Goal: Browse casually

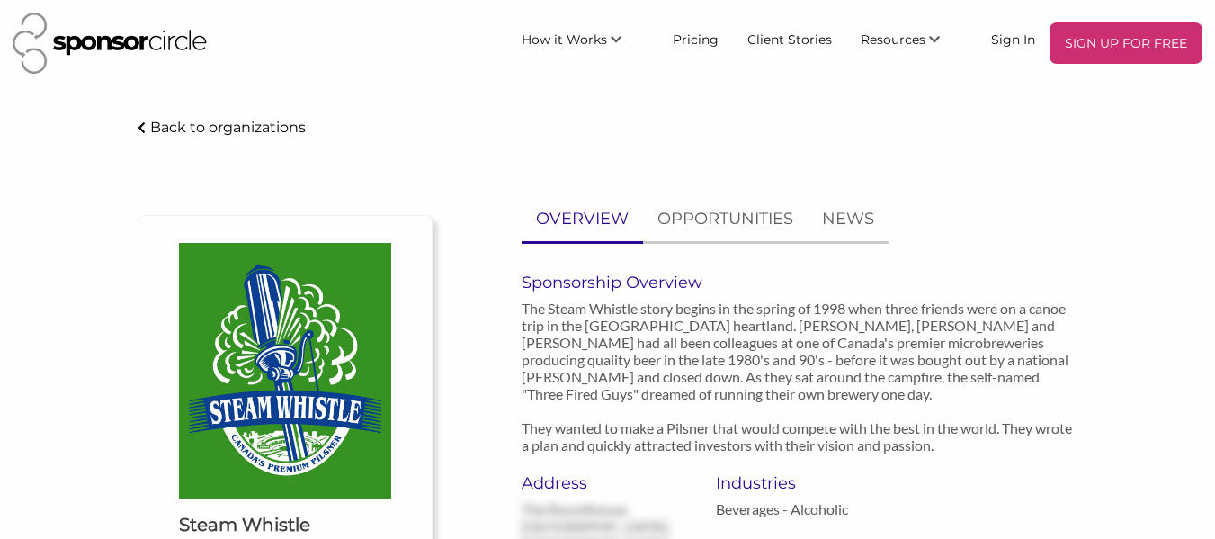
drag, startPoint x: 0, startPoint y: 0, endPoint x: 1227, endPoint y: 54, distance: 1228.6
click at [1214, 54] on html "SIGN UP FOR FREE How it Works For Suppliers and Sponsors For Events and Sports …" at bounding box center [607, 269] width 1215 height 539
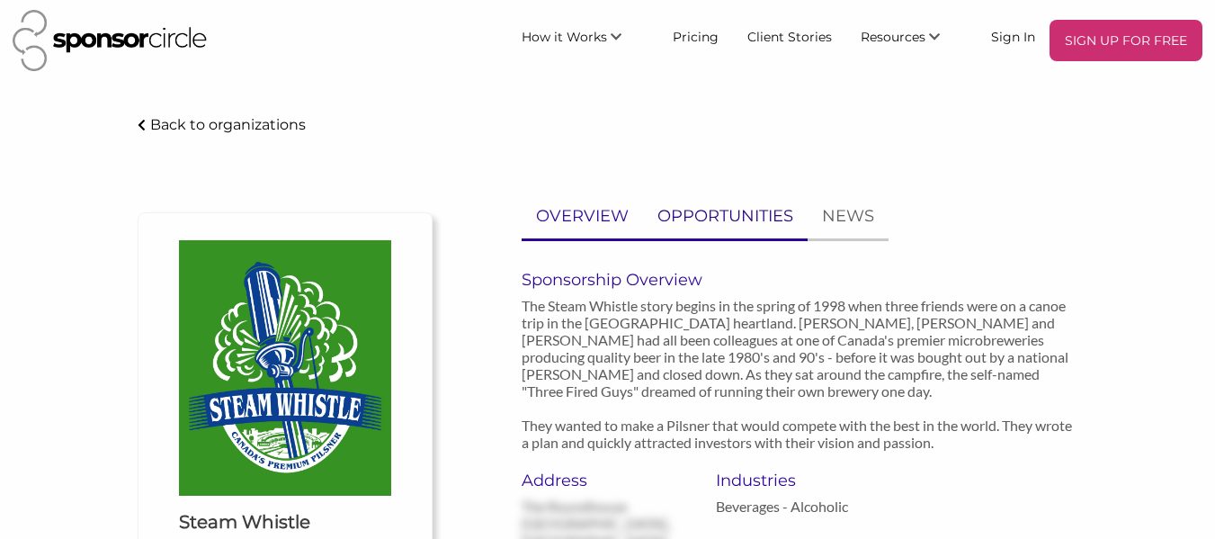
click at [705, 214] on p "OPPORTUNITIES" at bounding box center [725, 216] width 136 height 26
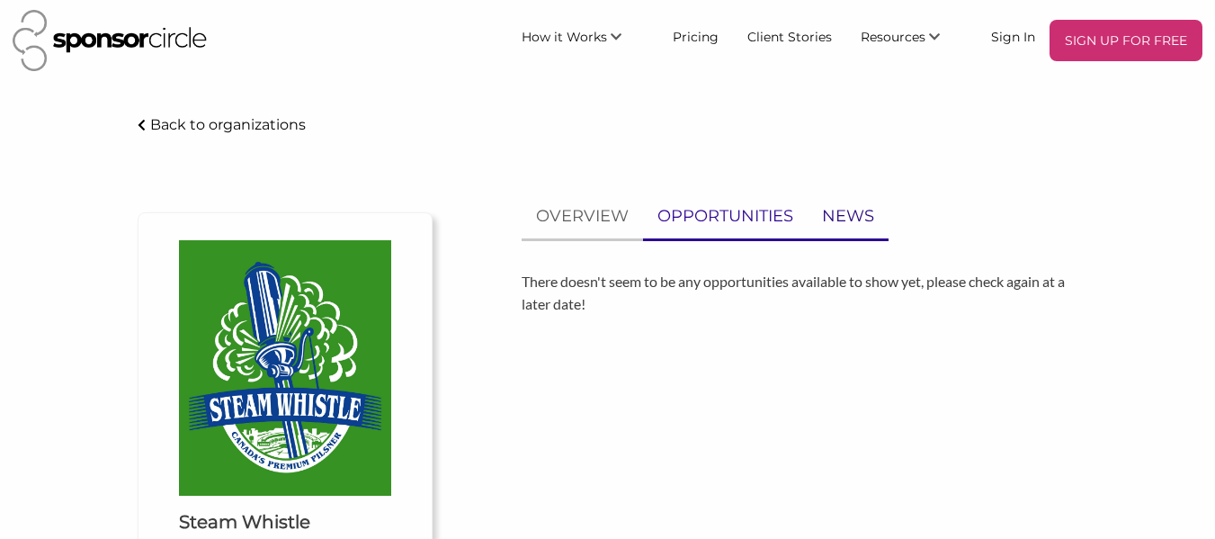
click at [836, 206] on p "NEWS" at bounding box center [848, 216] width 52 height 26
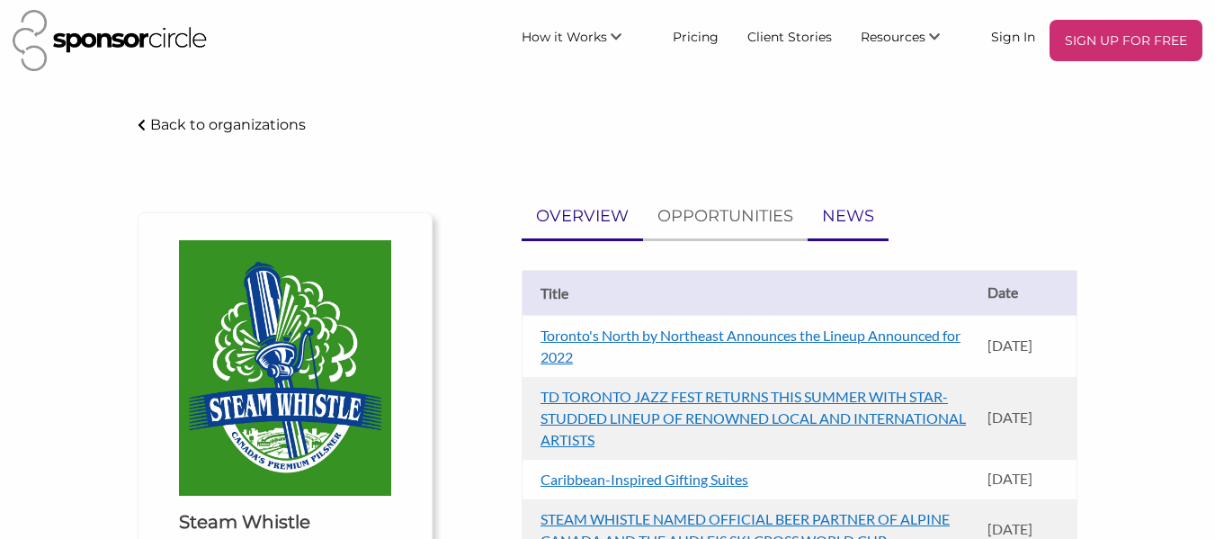
click at [572, 215] on p "OVERVIEW" at bounding box center [582, 216] width 93 height 26
